Goal: Navigation & Orientation: Find specific page/section

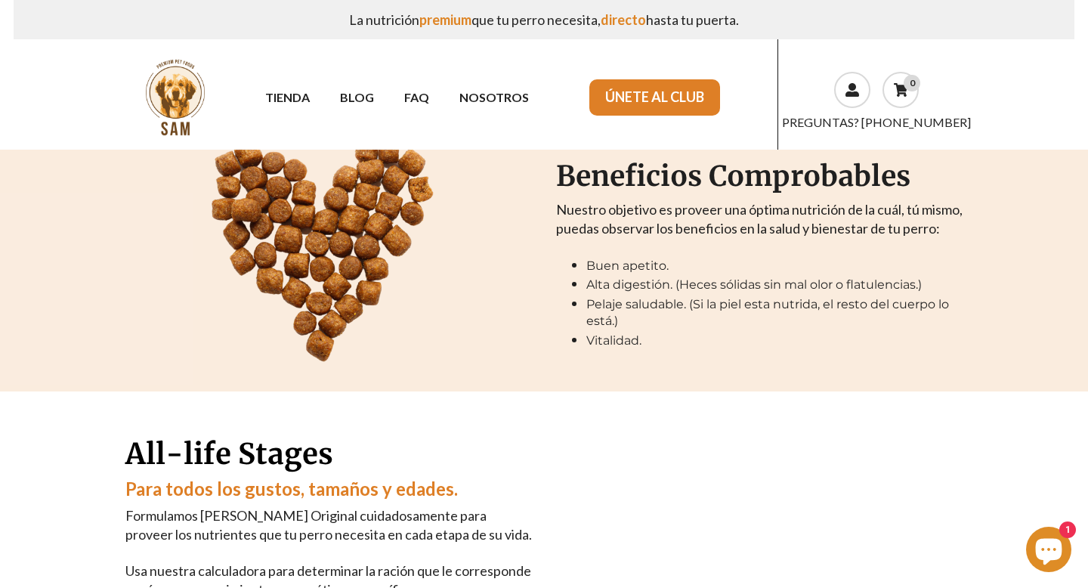
scroll to position [537, 0]
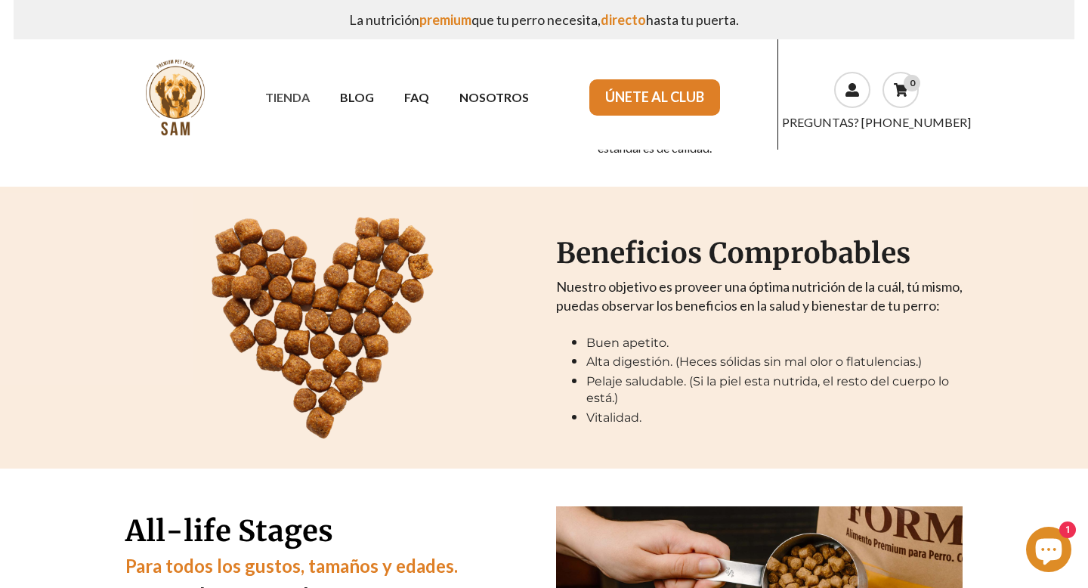
click at [293, 89] on link "TIENDA" at bounding box center [287, 97] width 75 height 26
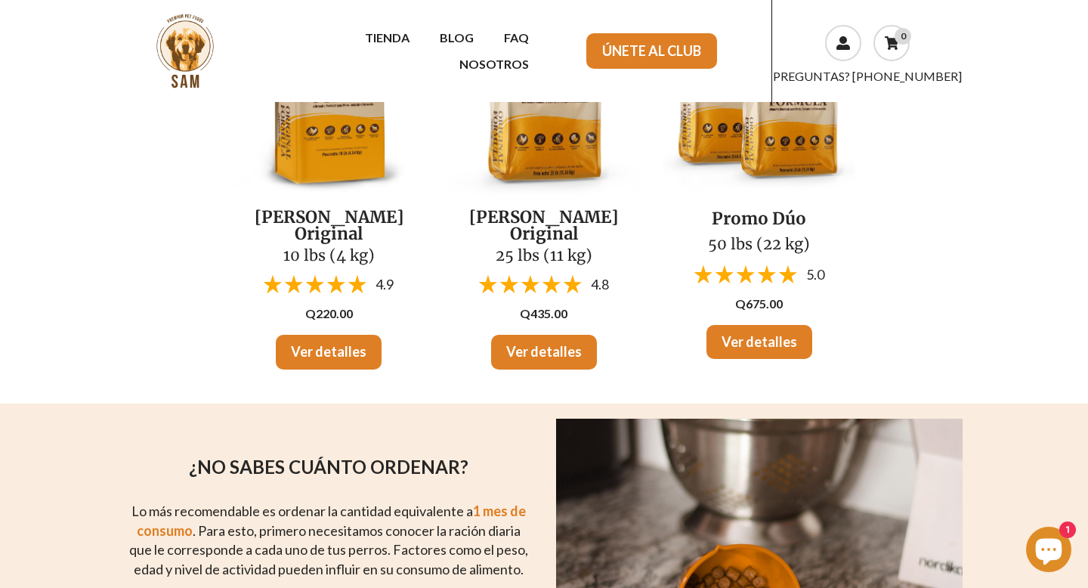
scroll to position [237, 0]
